Goal: Information Seeking & Learning: Find specific page/section

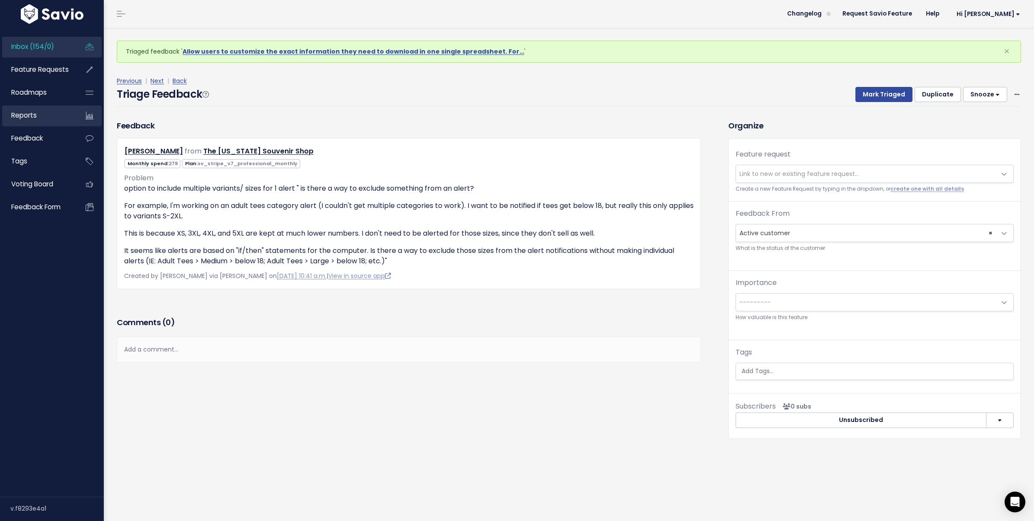
click at [51, 125] on link "Reports" at bounding box center [37, 115] width 70 height 20
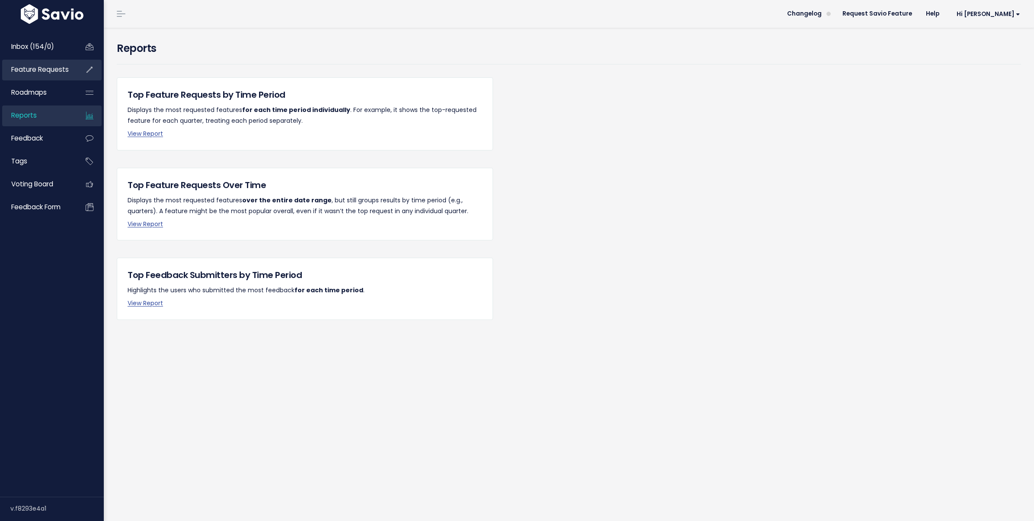
click at [54, 67] on span "Feature Requests" at bounding box center [40, 69] width 58 height 9
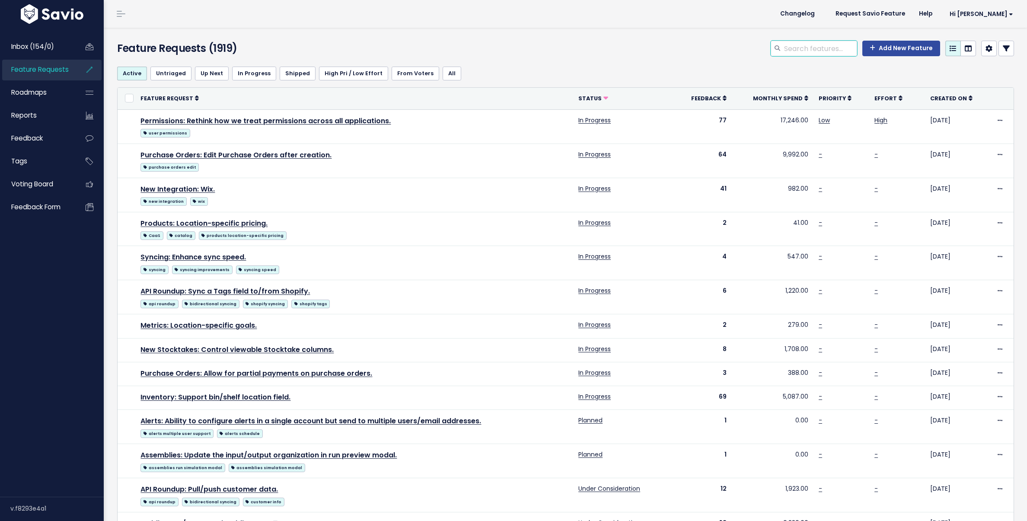
click at [785, 53] on input "search" at bounding box center [820, 49] width 74 height 16
type input "savita"
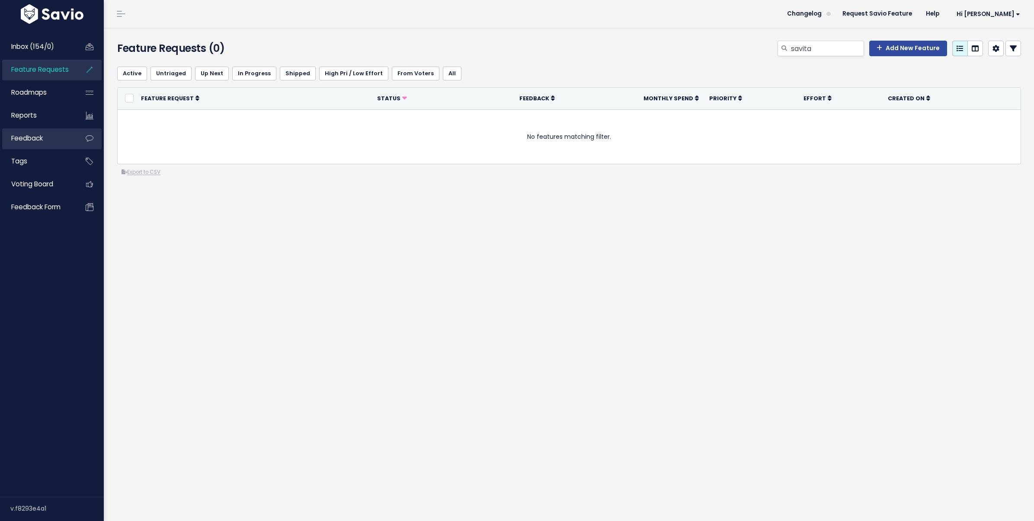
click at [49, 134] on link "Feedback" at bounding box center [37, 138] width 70 height 20
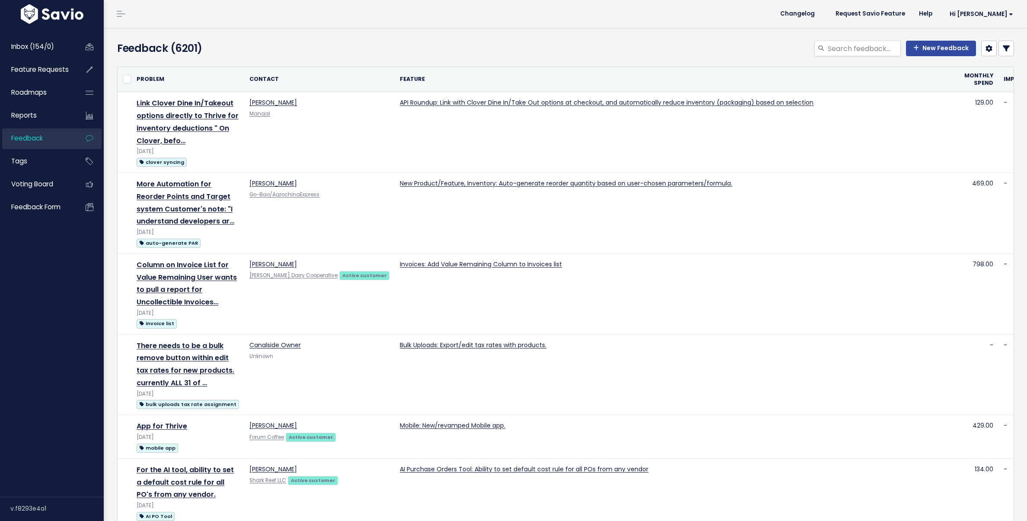
click at [843, 56] on div "New Feedback" at bounding box center [717, 50] width 607 height 19
click at [845, 52] on input "search" at bounding box center [864, 49] width 74 height 16
type input "savita"
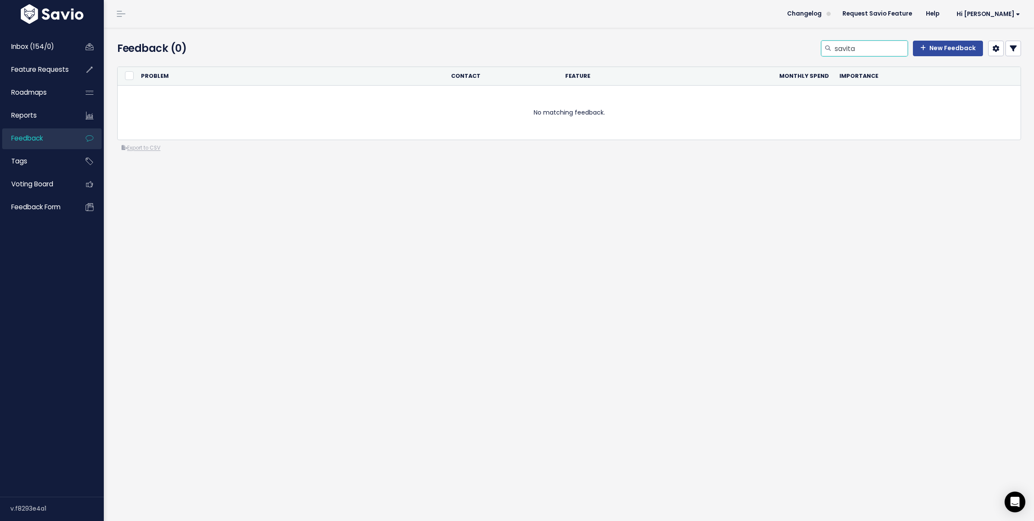
click at [843, 53] on input "savita" at bounding box center [871, 49] width 74 height 16
paste input "vtrendzllc@gmail.com"
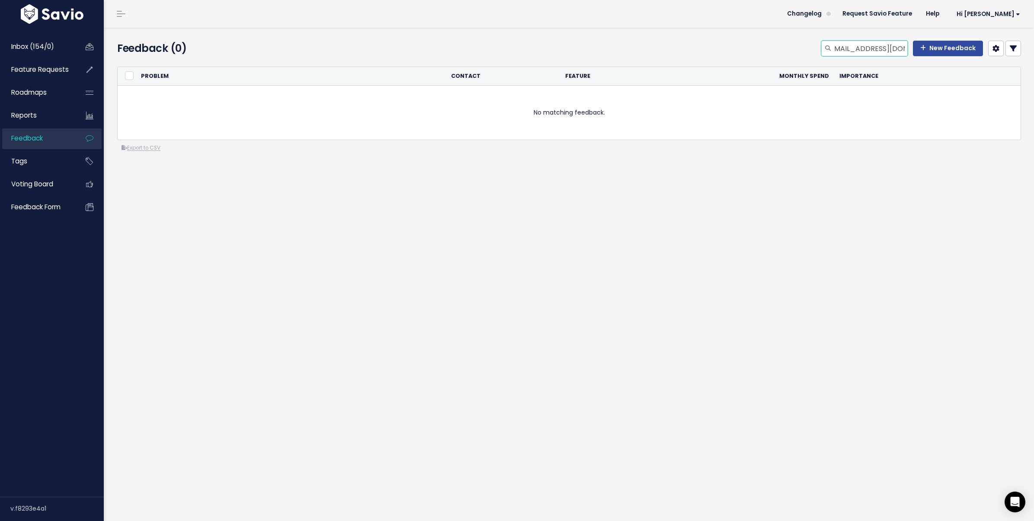
type input "vtrendzllc@gmail.com"
click at [47, 101] on link "Roadmaps" at bounding box center [37, 93] width 70 height 20
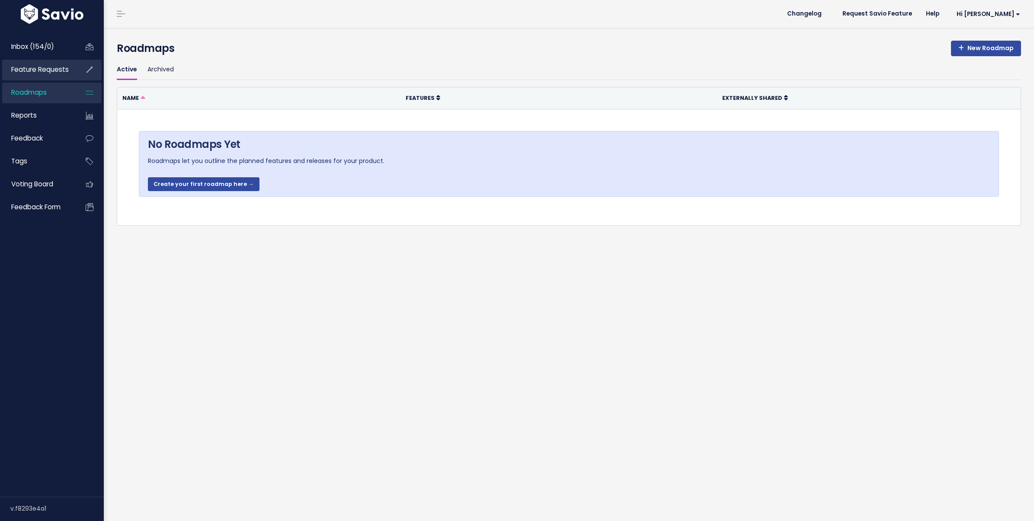
click at [50, 70] on span "Feature Requests" at bounding box center [40, 69] width 58 height 9
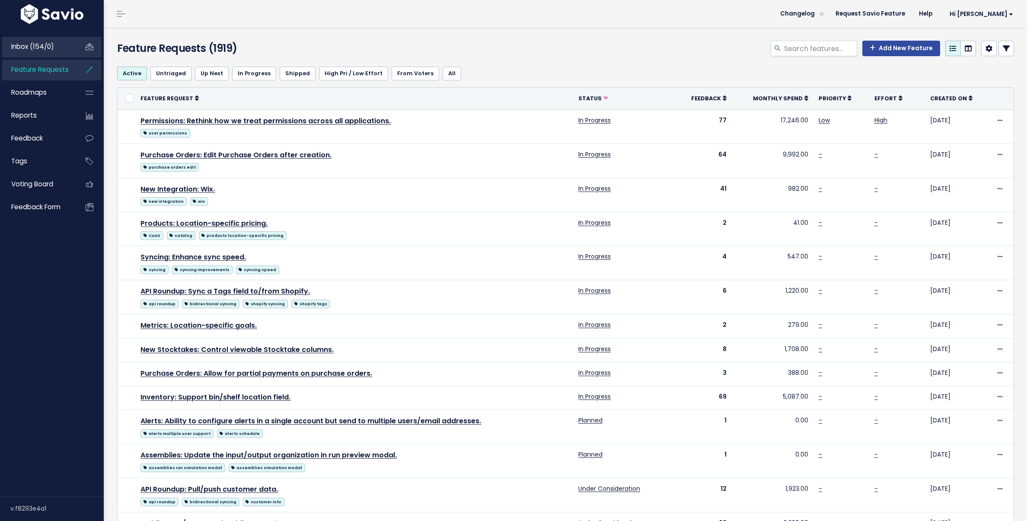
click at [54, 52] on link "Inbox (154/0)" at bounding box center [37, 47] width 70 height 20
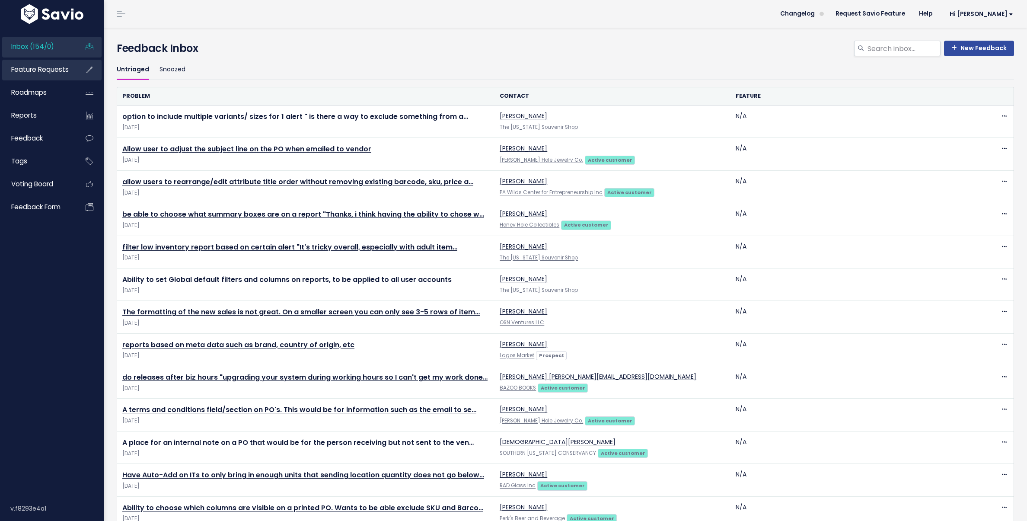
click at [49, 68] on span "Feature Requests" at bounding box center [40, 69] width 58 height 9
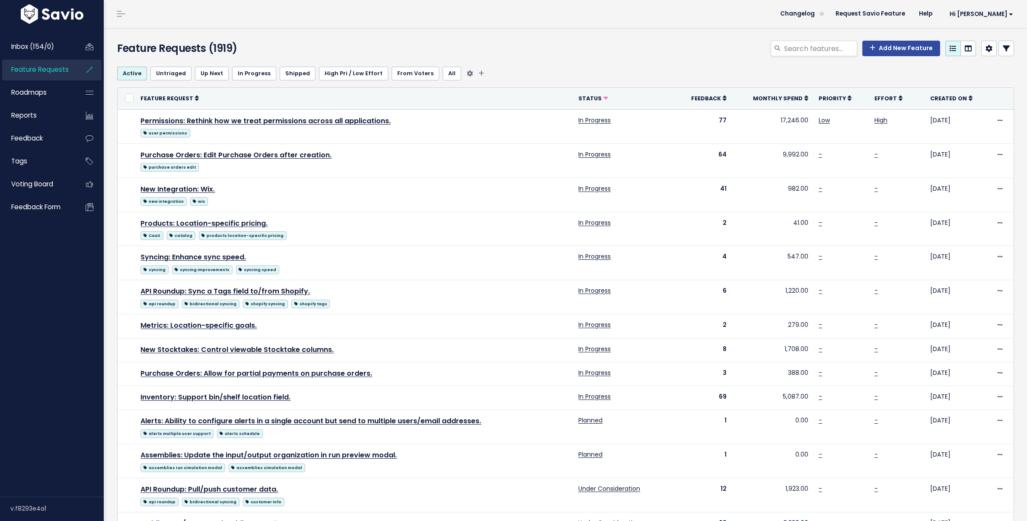
click at [152, 73] on link "Untriaged" at bounding box center [170, 74] width 41 height 14
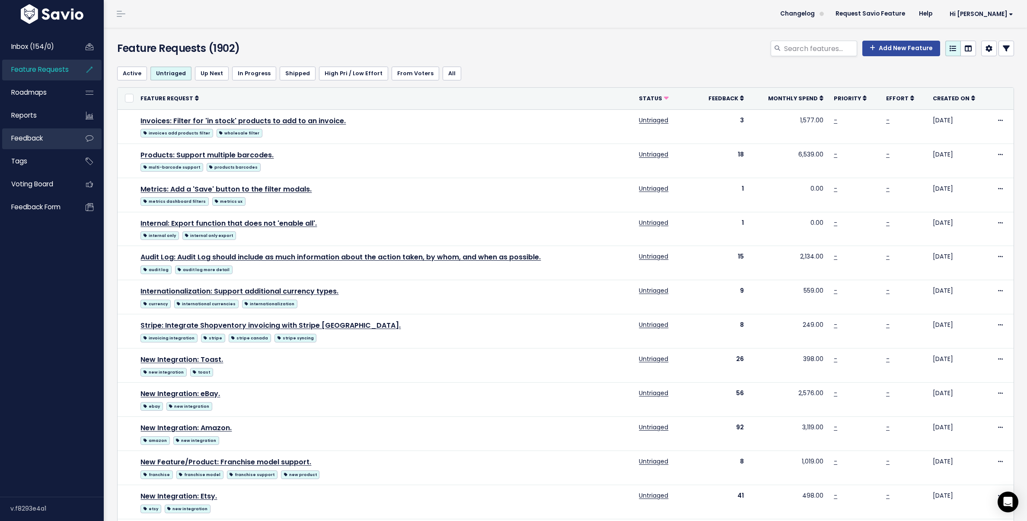
click at [24, 146] on link "Feedback" at bounding box center [37, 138] width 70 height 20
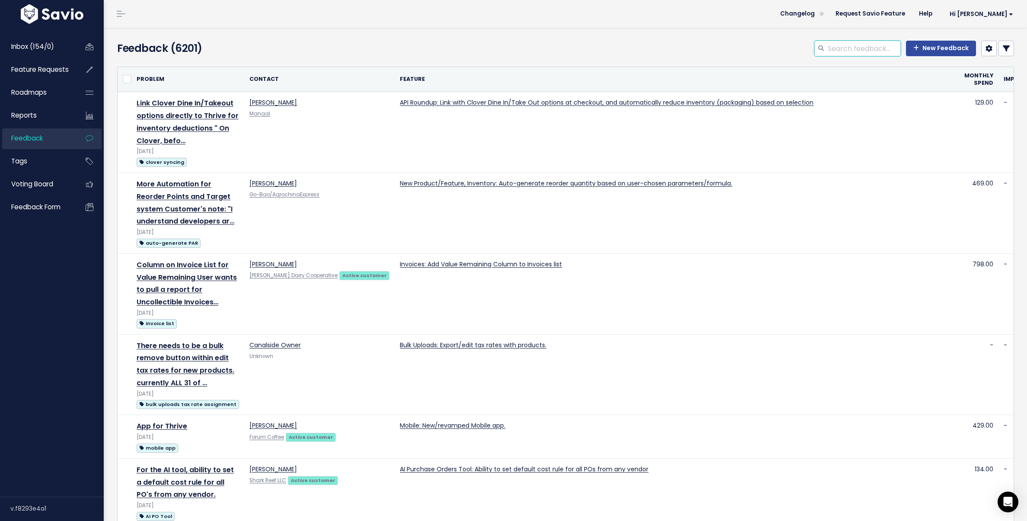
click at [880, 45] on input "search" at bounding box center [864, 49] width 74 height 16
type input "savita"
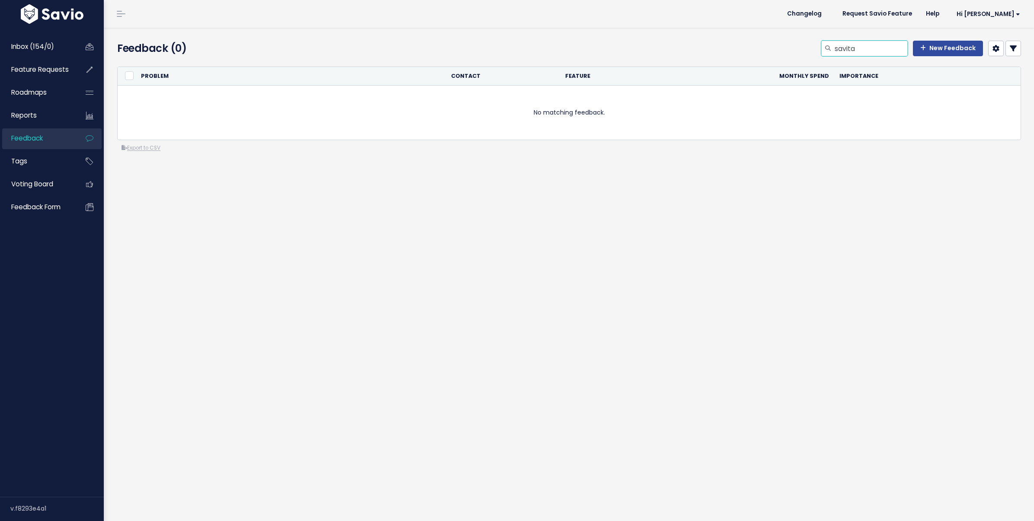
click at [880, 46] on input "savita" at bounding box center [871, 49] width 74 height 16
drag, startPoint x: 843, startPoint y: 54, endPoint x: 822, endPoint y: 54, distance: 20.8
click at [822, 54] on div "savita" at bounding box center [864, 49] width 86 height 16
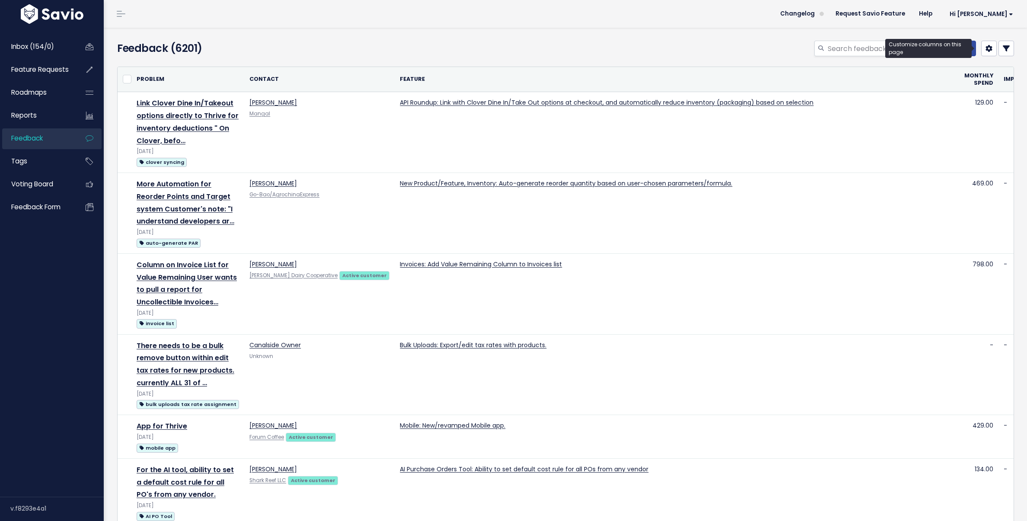
click at [986, 53] on link at bounding box center [989, 49] width 16 height 16
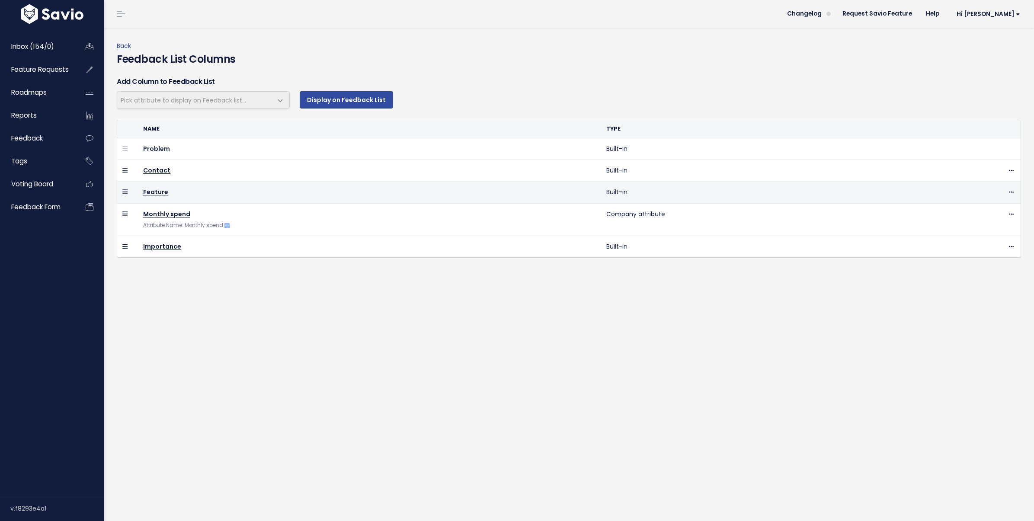
select select
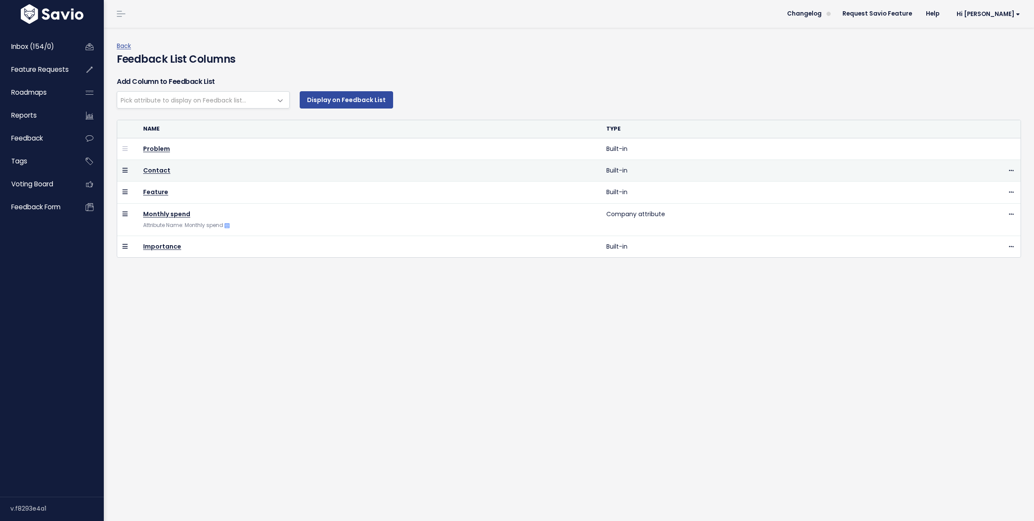
click at [170, 171] on td "Contact" at bounding box center [369, 171] width 463 height 22
click at [163, 171] on link "Contact" at bounding box center [156, 170] width 27 height 9
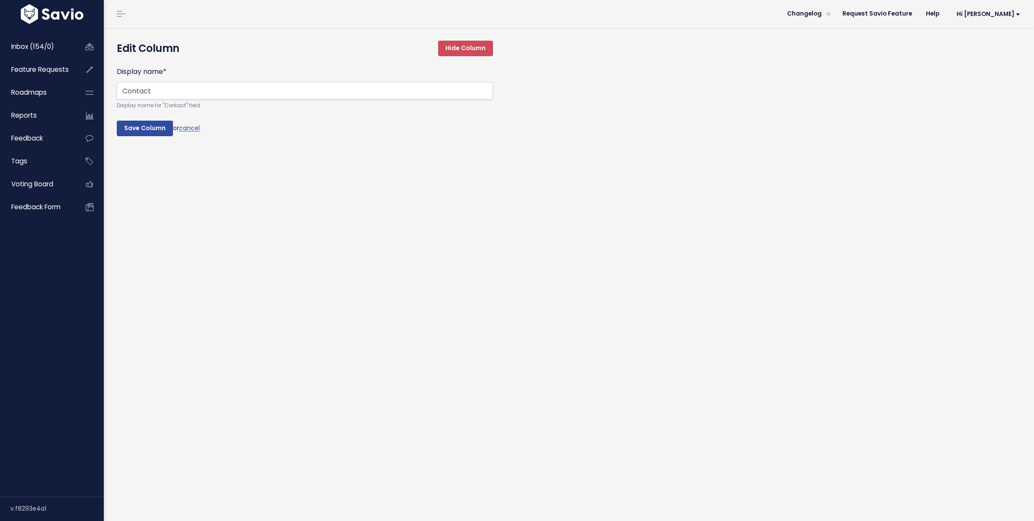
click at [193, 134] on form "Display name * Contact Display name for "Contact" field Save Column or cancel" at bounding box center [305, 102] width 376 height 70
click at [195, 132] on form "Display name * Contact Display name for "Contact" field Save Column or cancel" at bounding box center [305, 102] width 376 height 70
click at [199, 125] on link "cancel" at bounding box center [189, 128] width 21 height 9
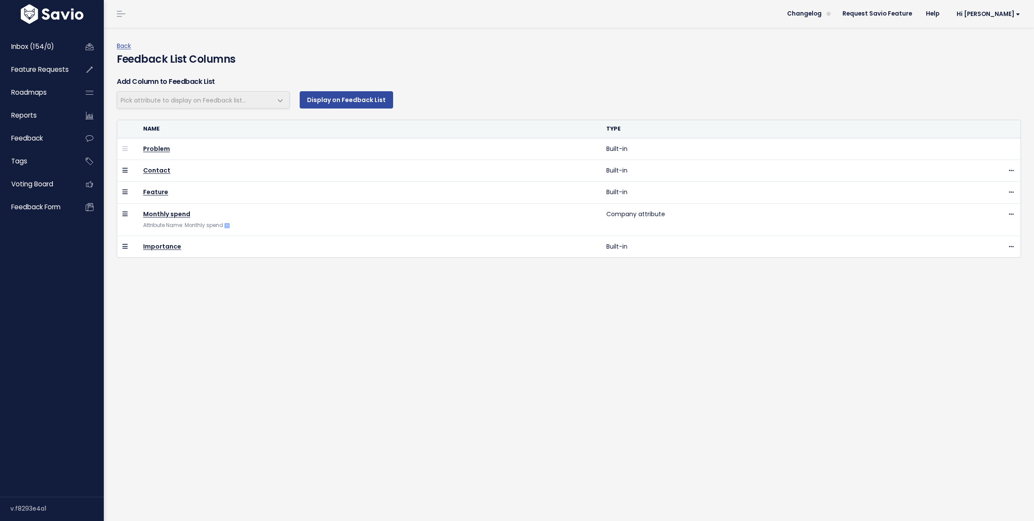
select select
click at [124, 48] on link "Back" at bounding box center [124, 46] width 14 height 9
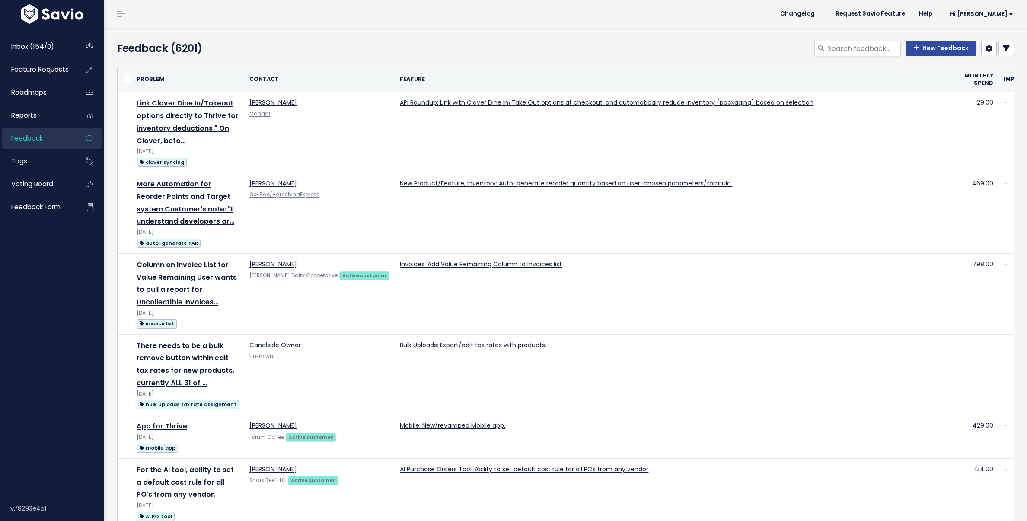
select select
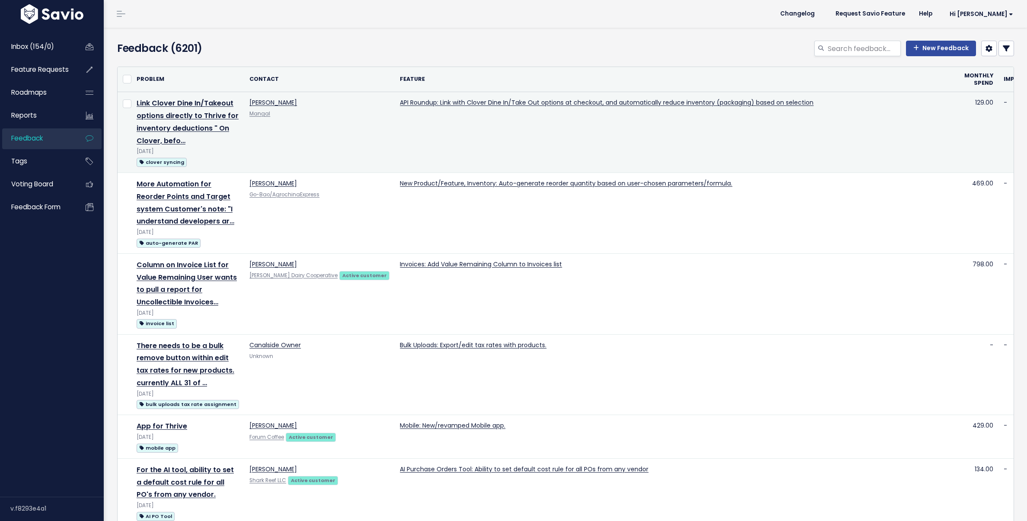
select select
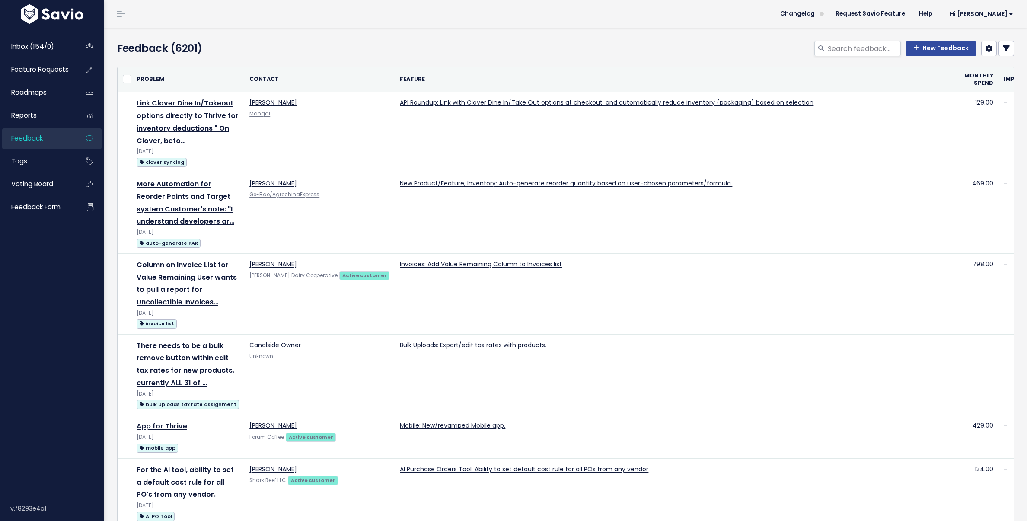
click at [999, 52] on link at bounding box center [1007, 49] width 16 height 16
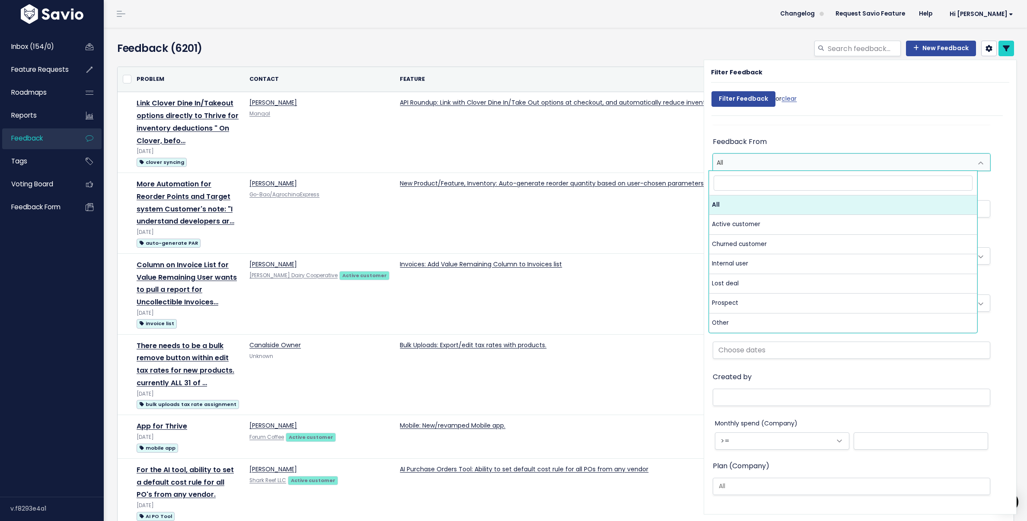
click at [847, 163] on span "All" at bounding box center [842, 162] width 259 height 16
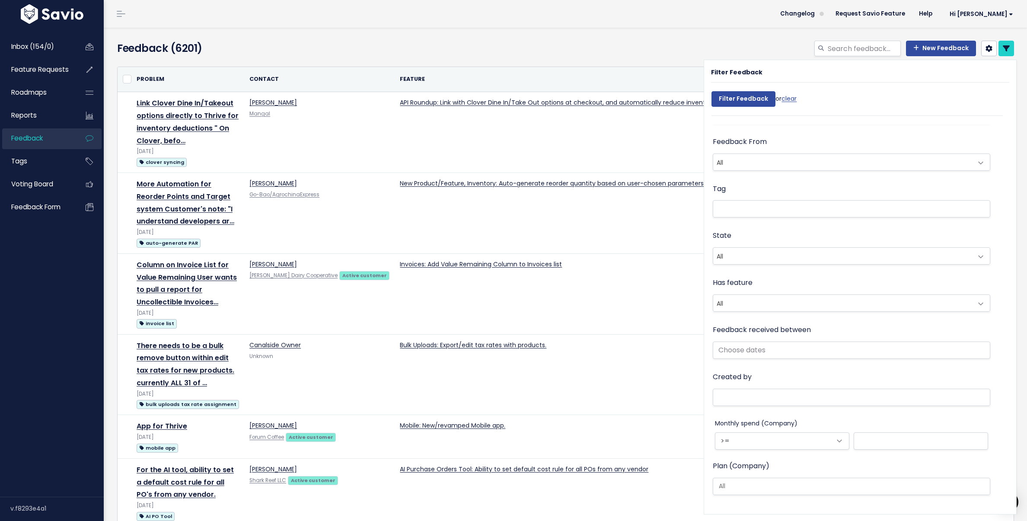
click at [845, 126] on div "Importance Not Set Nice to have Must have" at bounding box center [852, 112] width 278 height 47
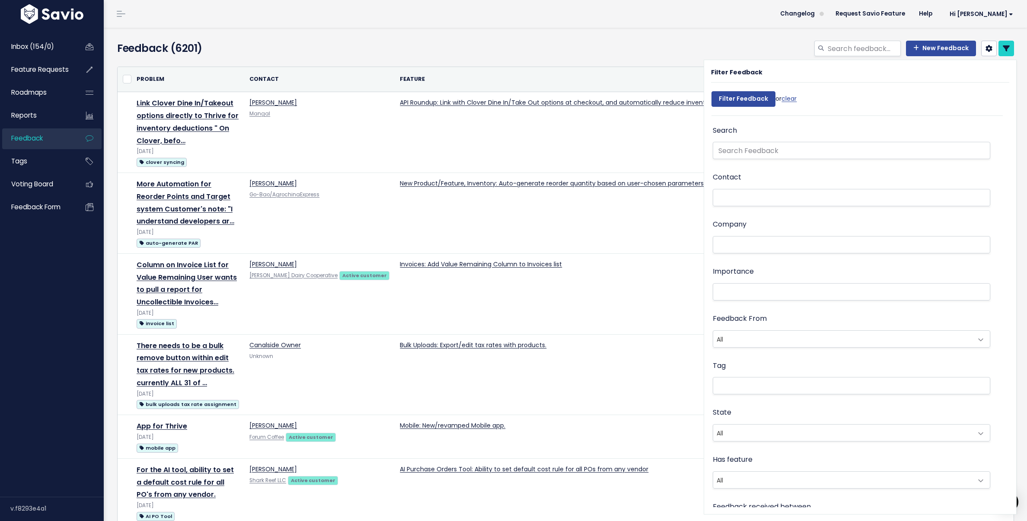
click at [797, 100] on div "Filter Feedback or clear" at bounding box center [861, 101] width 298 height 29
click at [789, 98] on link "clear" at bounding box center [789, 98] width 15 height 9
select select
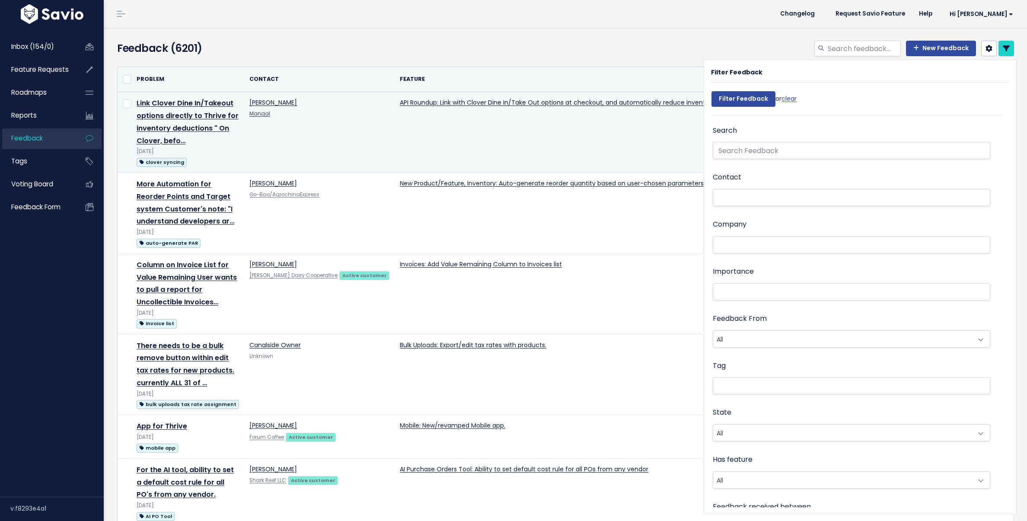
click at [334, 149] on td "[PERSON_NAME] [GEOGRAPHIC_DATA]" at bounding box center [319, 132] width 150 height 81
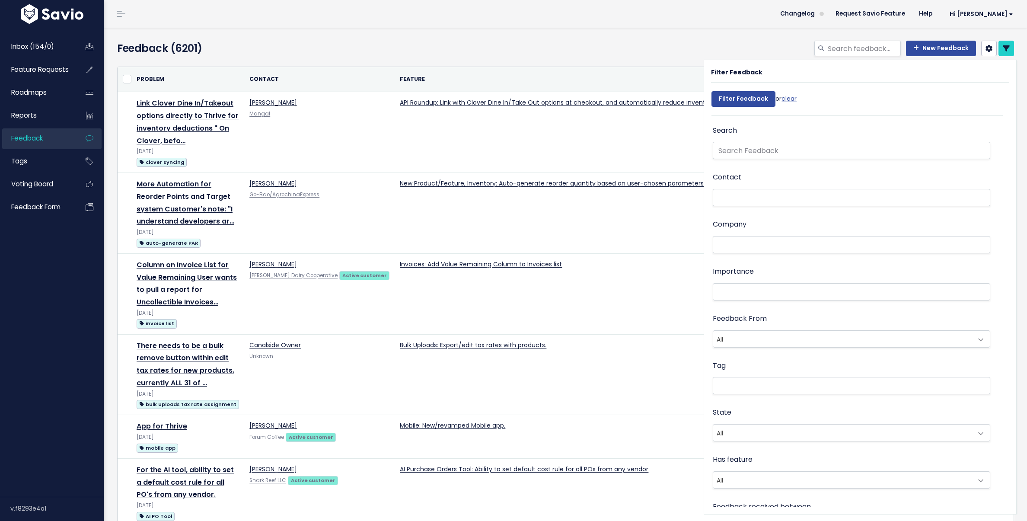
click at [342, 44] on h4 "Feedback (6201)" at bounding box center [262, 49] width 291 height 16
click at [274, 76] on th "Contact" at bounding box center [319, 79] width 150 height 25
click at [269, 77] on th "Contact" at bounding box center [319, 79] width 150 height 25
